Goal: Find specific page/section: Find specific page/section

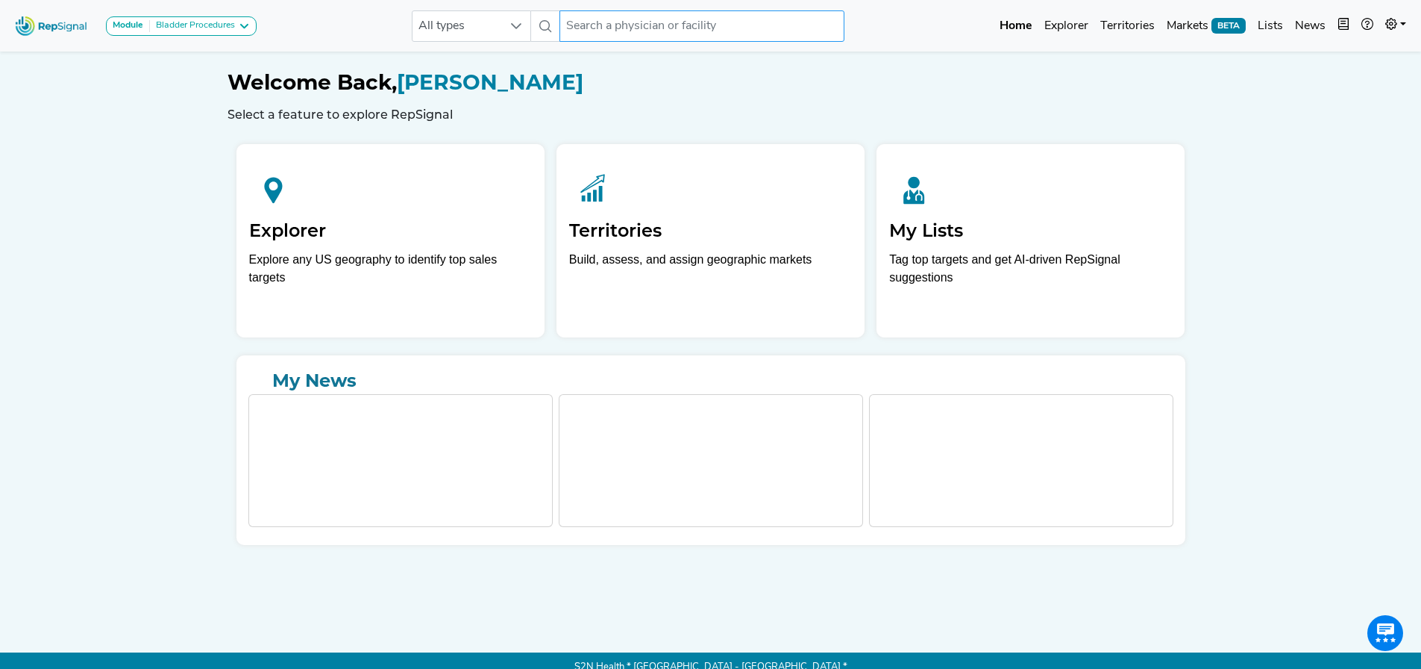
click at [654, 29] on input "text" at bounding box center [702, 25] width 285 height 31
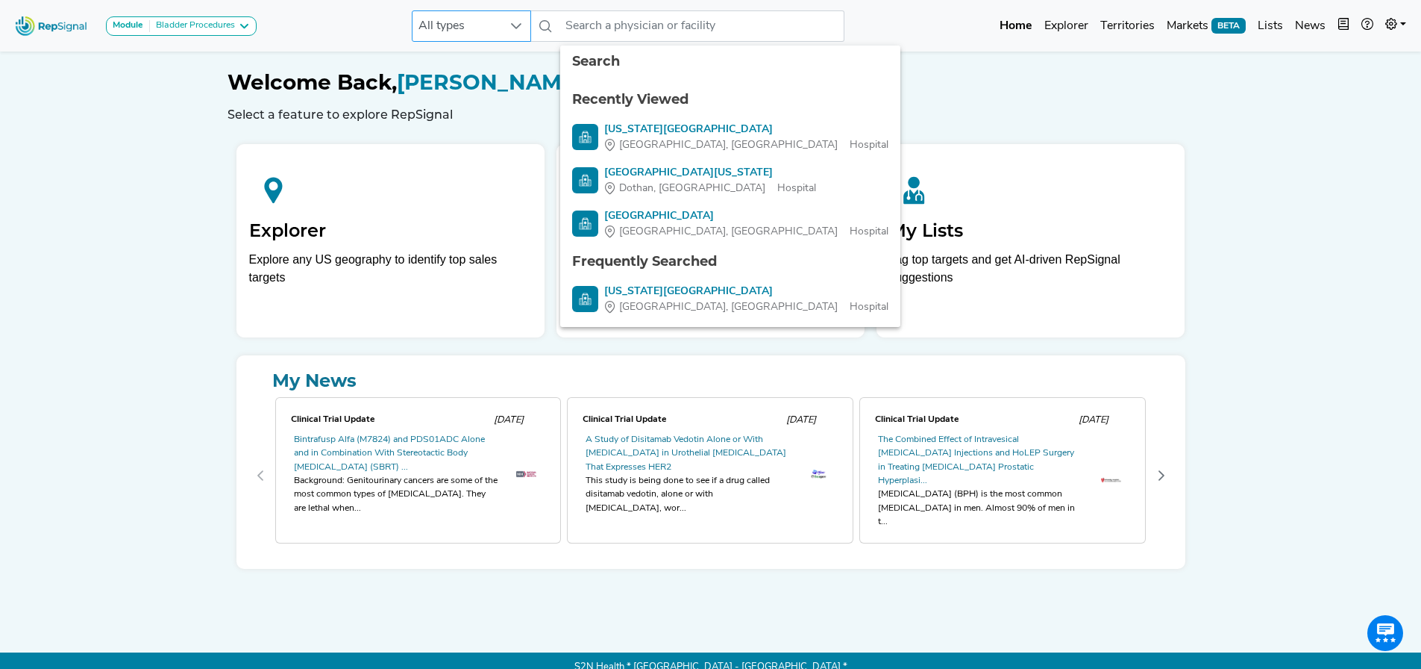
click at [474, 28] on span "All types" at bounding box center [458, 26] width 90 height 30
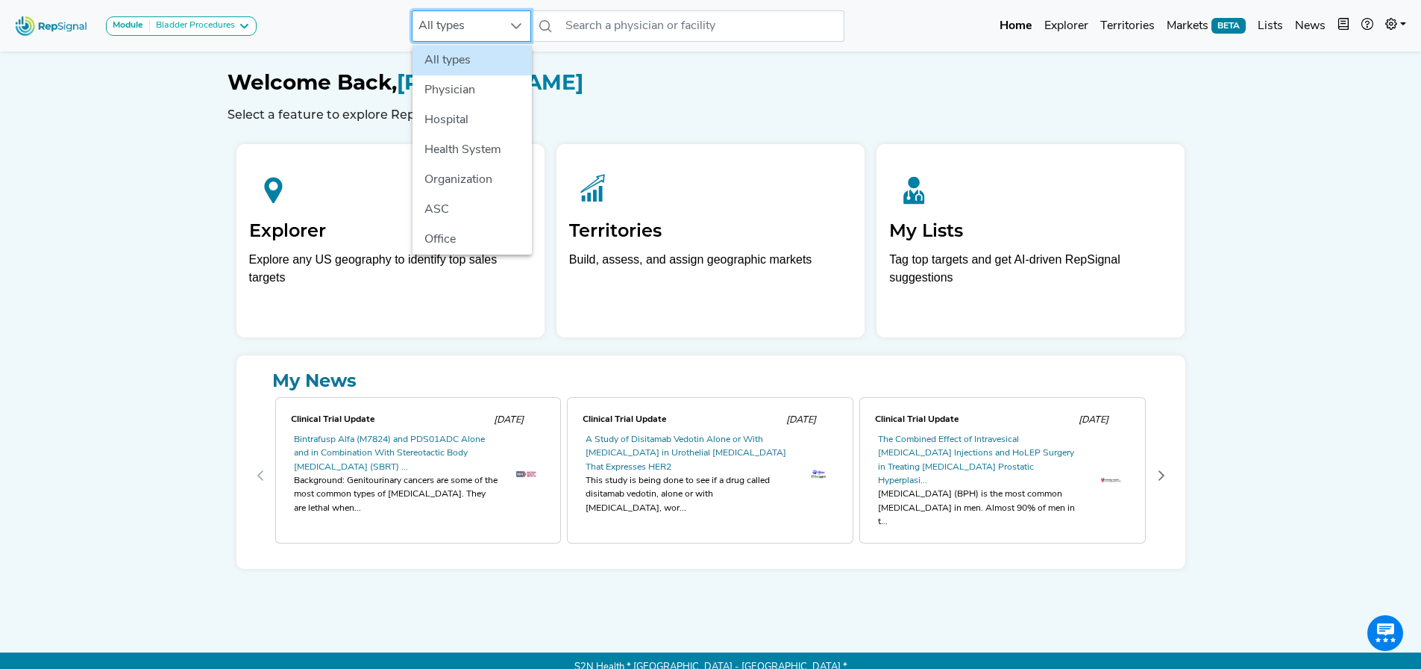
scroll to position [0, 11]
drag, startPoint x: 190, startPoint y: 218, endPoint x: 480, endPoint y: 72, distance: 324.7
click at [191, 218] on div "Module Bladder Procedures AV Access Airway Clearance Ambulatory [MEDICAL_DATA] …" at bounding box center [710, 341] width 1421 height 682
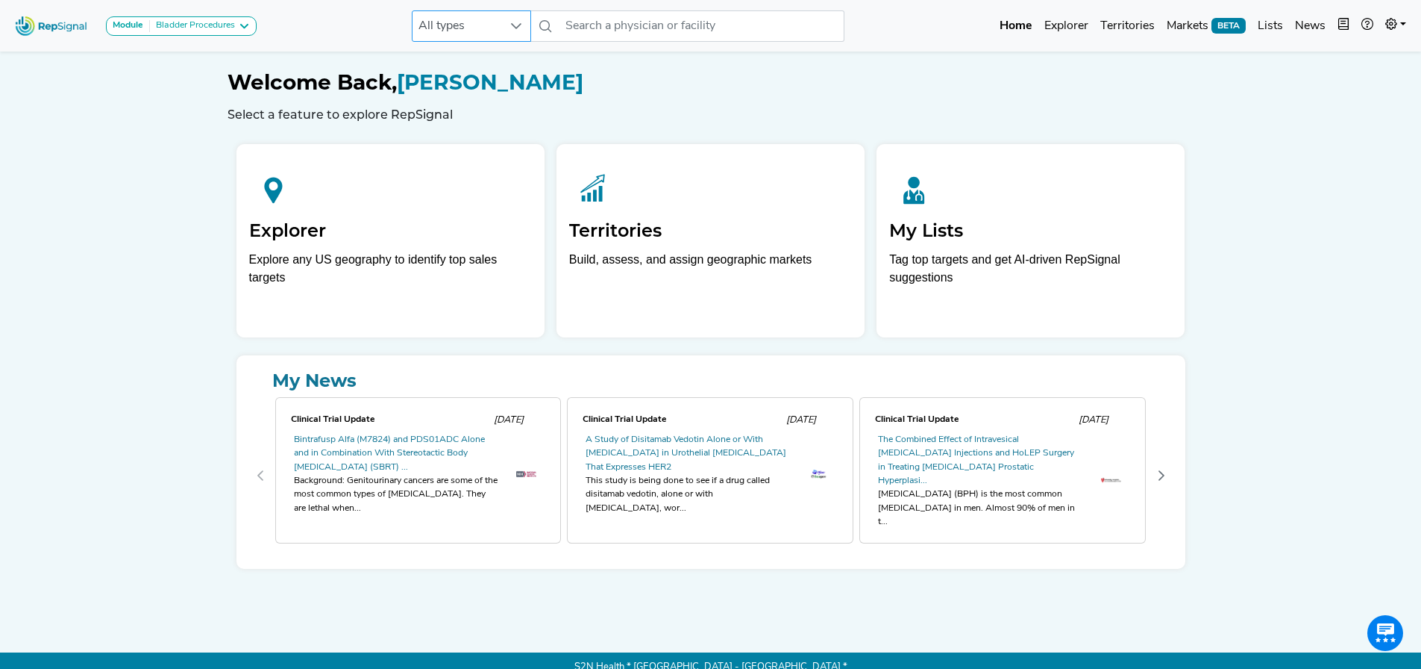
click at [473, 31] on span "All types" at bounding box center [458, 26] width 90 height 30
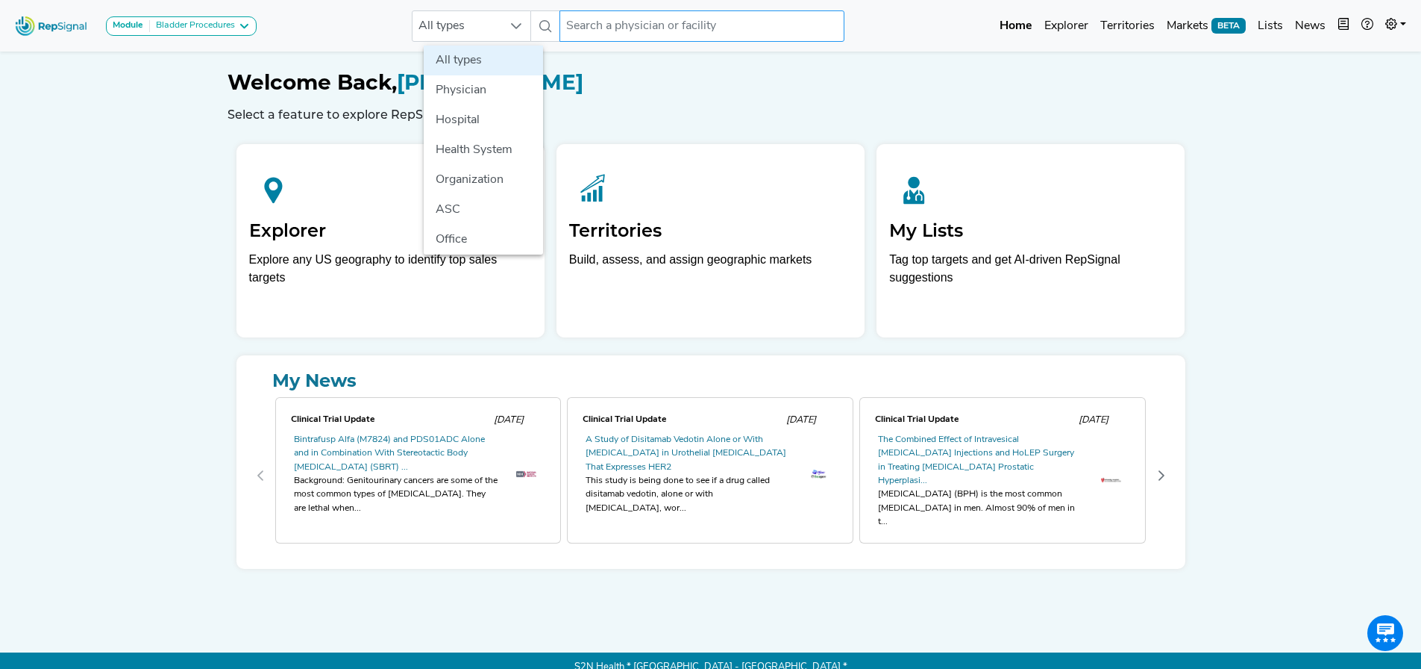
drag, startPoint x: 650, startPoint y: 30, endPoint x: 530, endPoint y: 34, distance: 119.4
click at [651, 30] on input "text" at bounding box center [702, 25] width 285 height 31
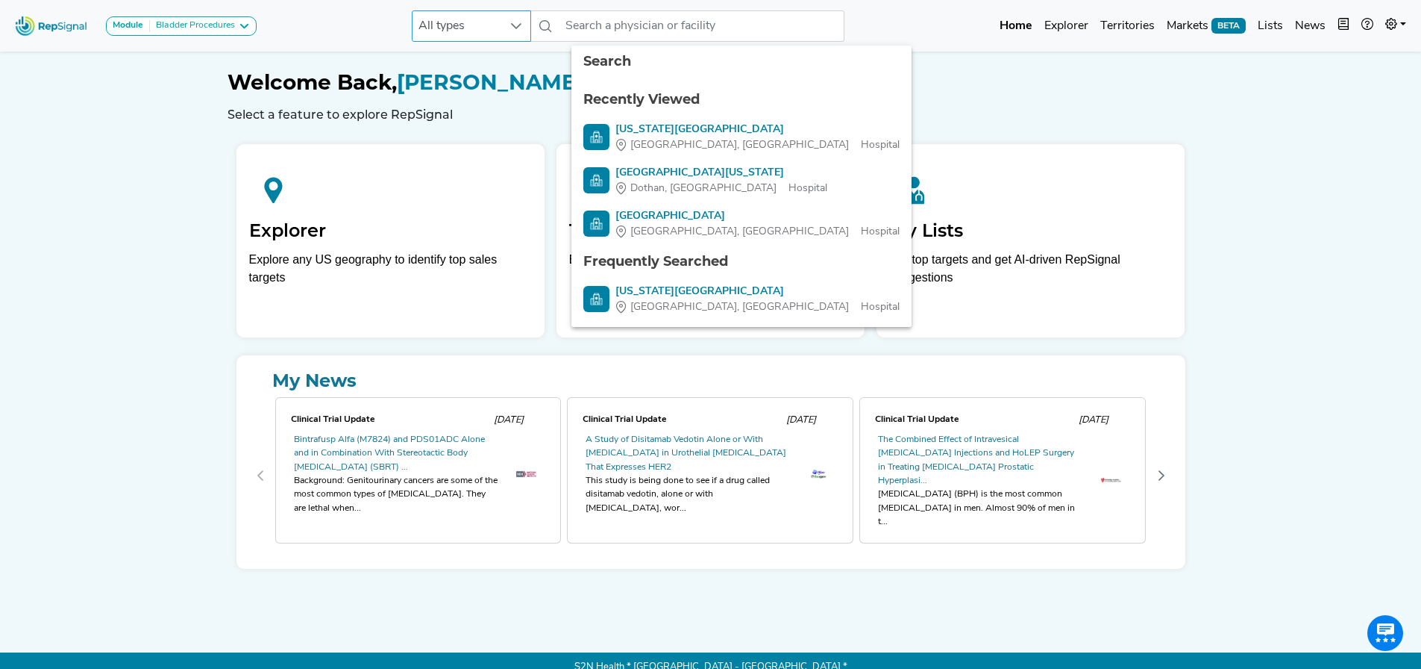
click at [492, 24] on span "All types" at bounding box center [458, 26] width 90 height 30
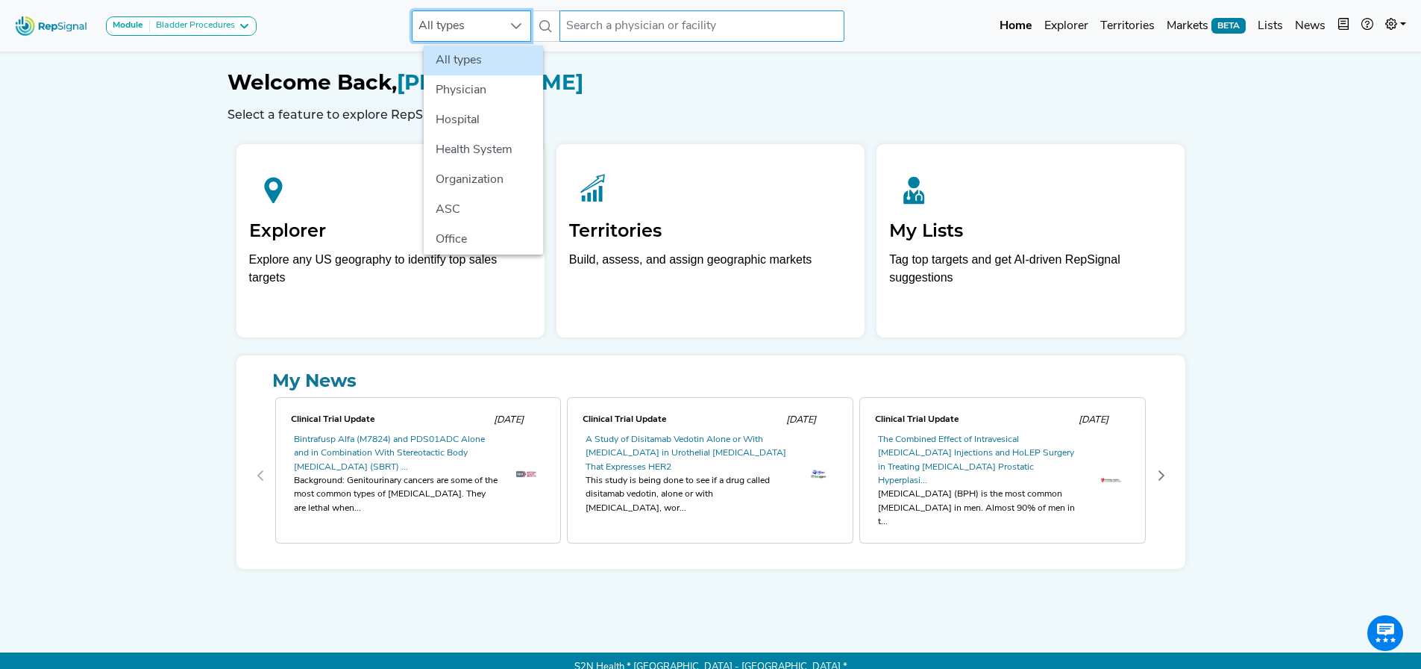
click at [601, 22] on input "text" at bounding box center [702, 25] width 285 height 31
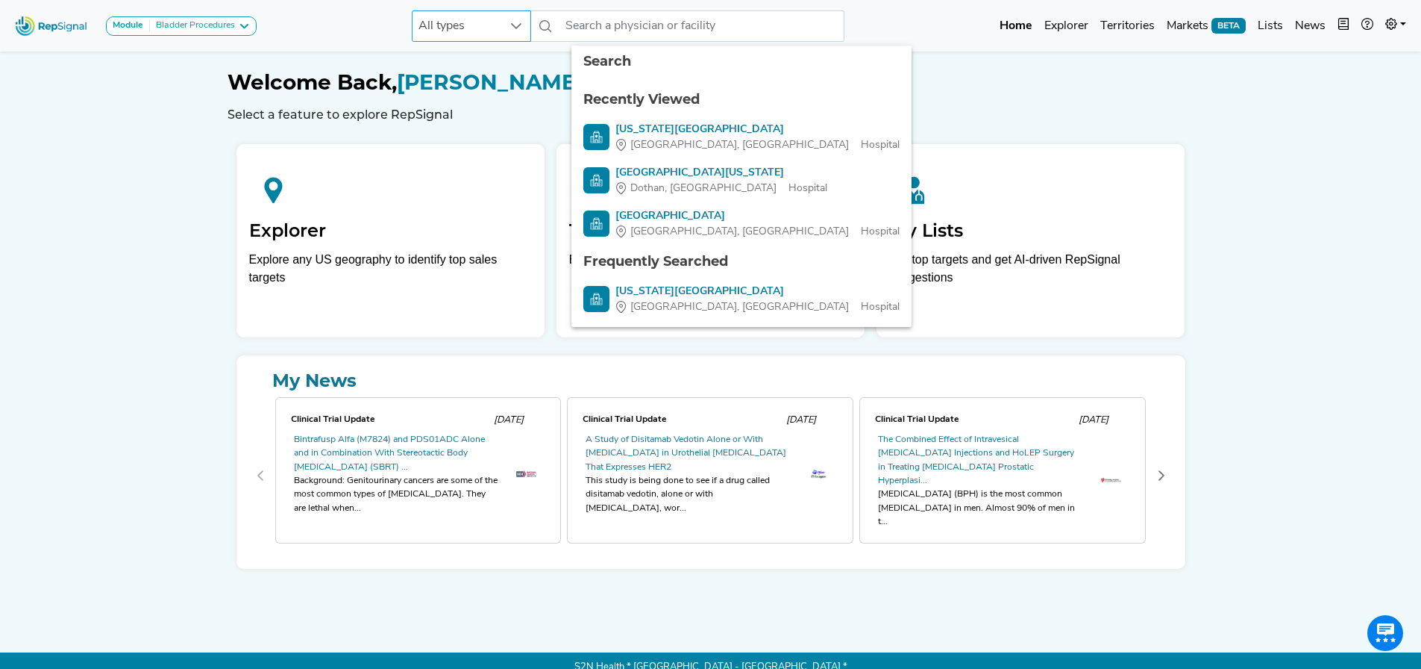
click at [502, 22] on span "All types" at bounding box center [458, 26] width 90 height 30
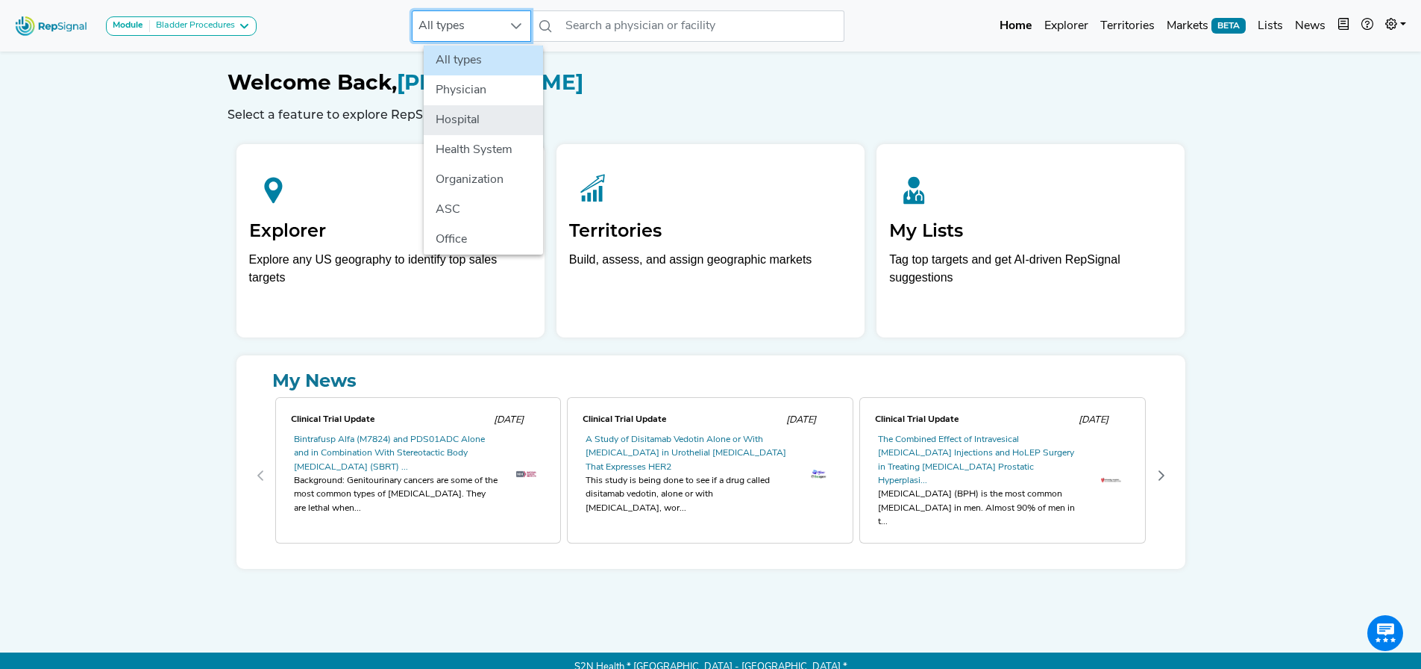
click at [478, 113] on li "Hospital" at bounding box center [483, 120] width 119 height 30
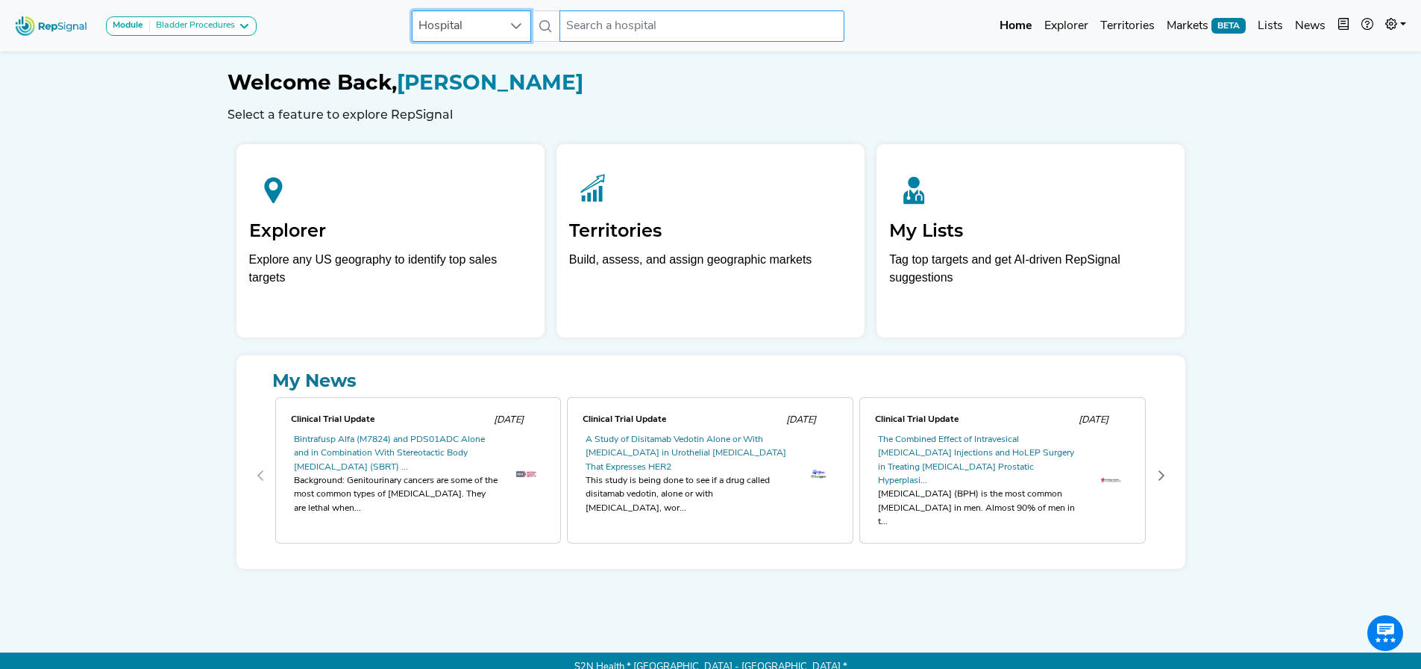
click at [598, 31] on input "text" at bounding box center [702, 25] width 285 height 31
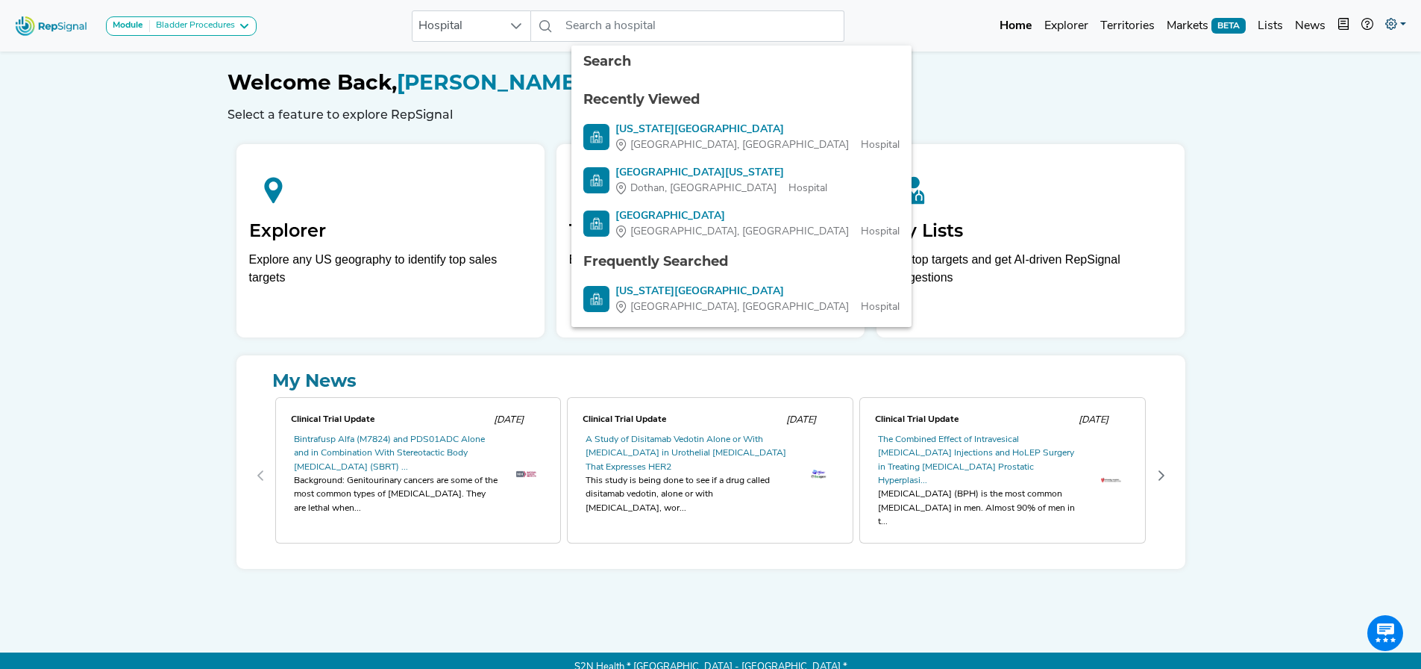
click at [1388, 27] on icon at bounding box center [1392, 24] width 12 height 12
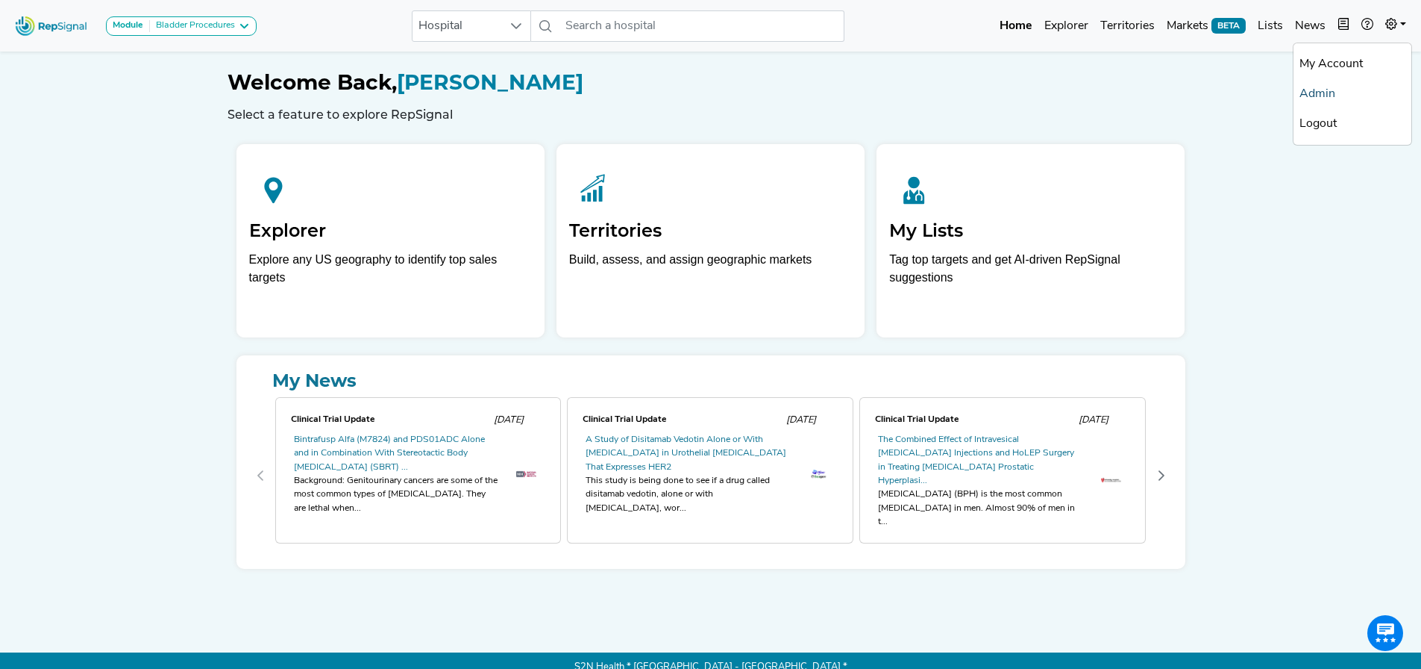
click at [1336, 93] on link "Admin" at bounding box center [1353, 94] width 118 height 30
